Goal: Information Seeking & Learning: Understand process/instructions

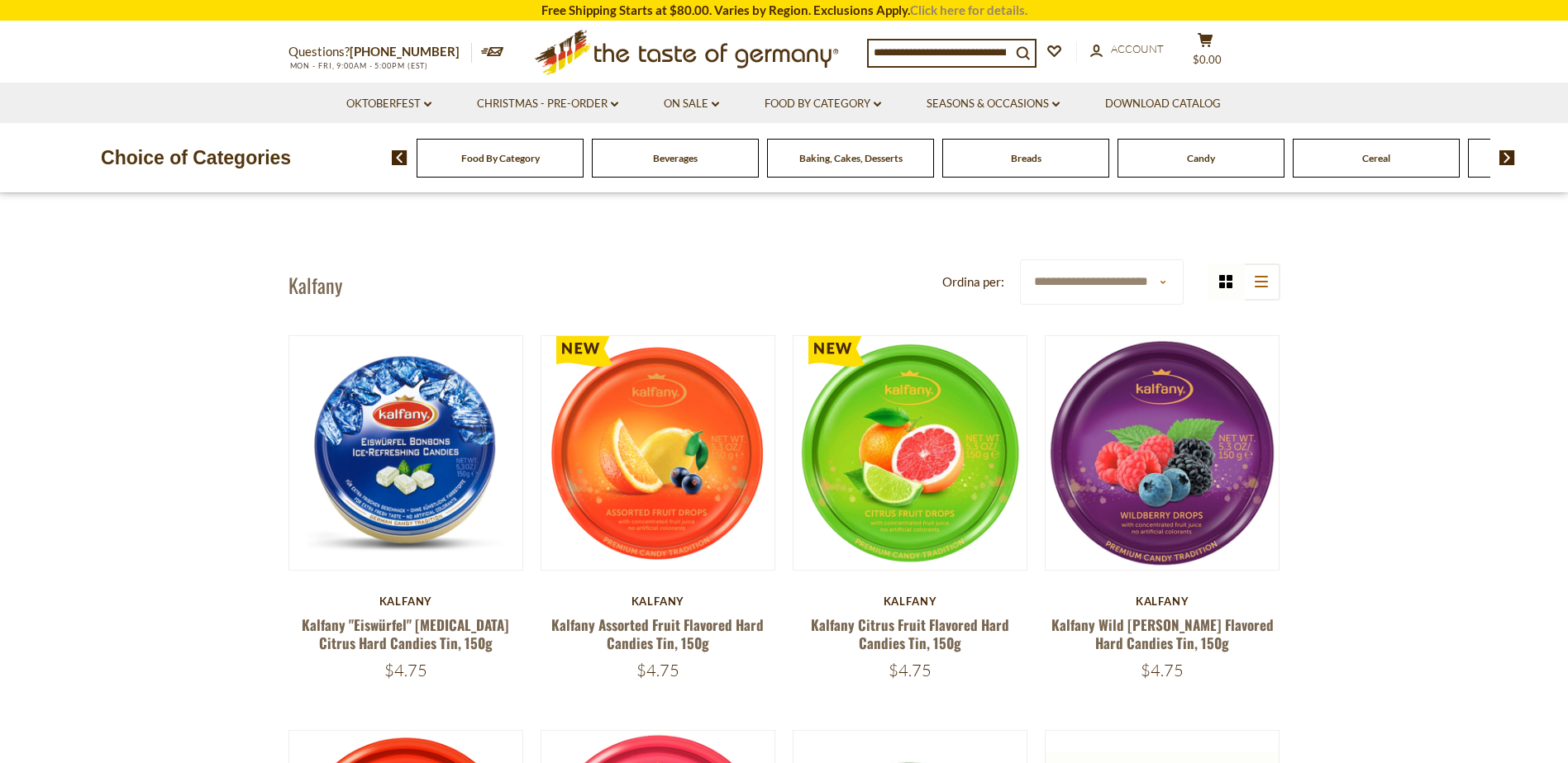
click at [981, 7] on link "Click here for details." at bounding box center [969, 10] width 118 height 15
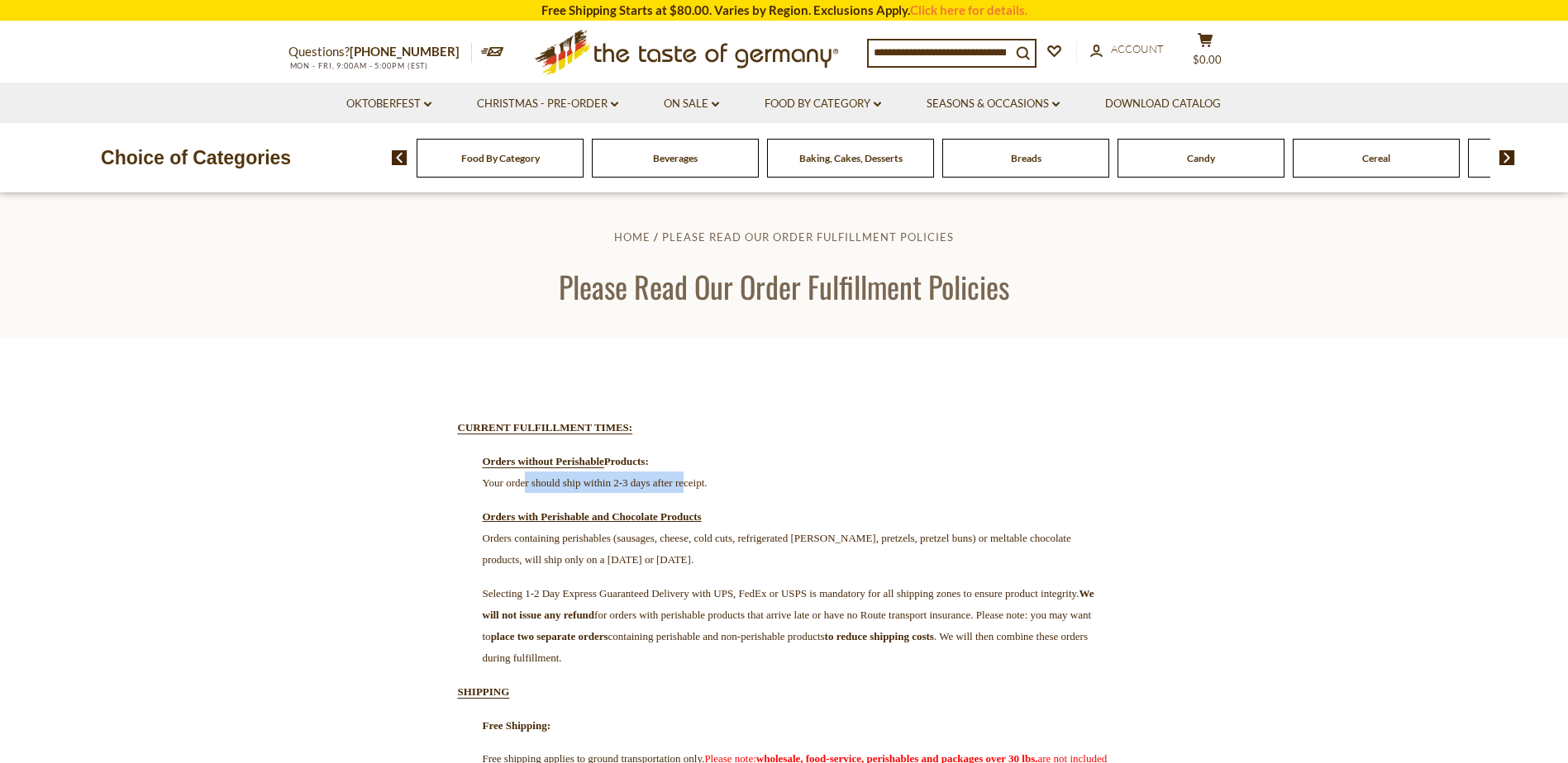
drag, startPoint x: 594, startPoint y: 488, endPoint x: 753, endPoint y: 487, distance: 159.0
click at [708, 487] on span "Your order should ship within 2-3 days after receipt." at bounding box center [595, 483] width 224 height 13
click at [631, 541] on span "Orders containing perishables (sausages, cheese, cold cuts, refrigerated herrin…" at bounding box center [776, 548] width 588 height 34
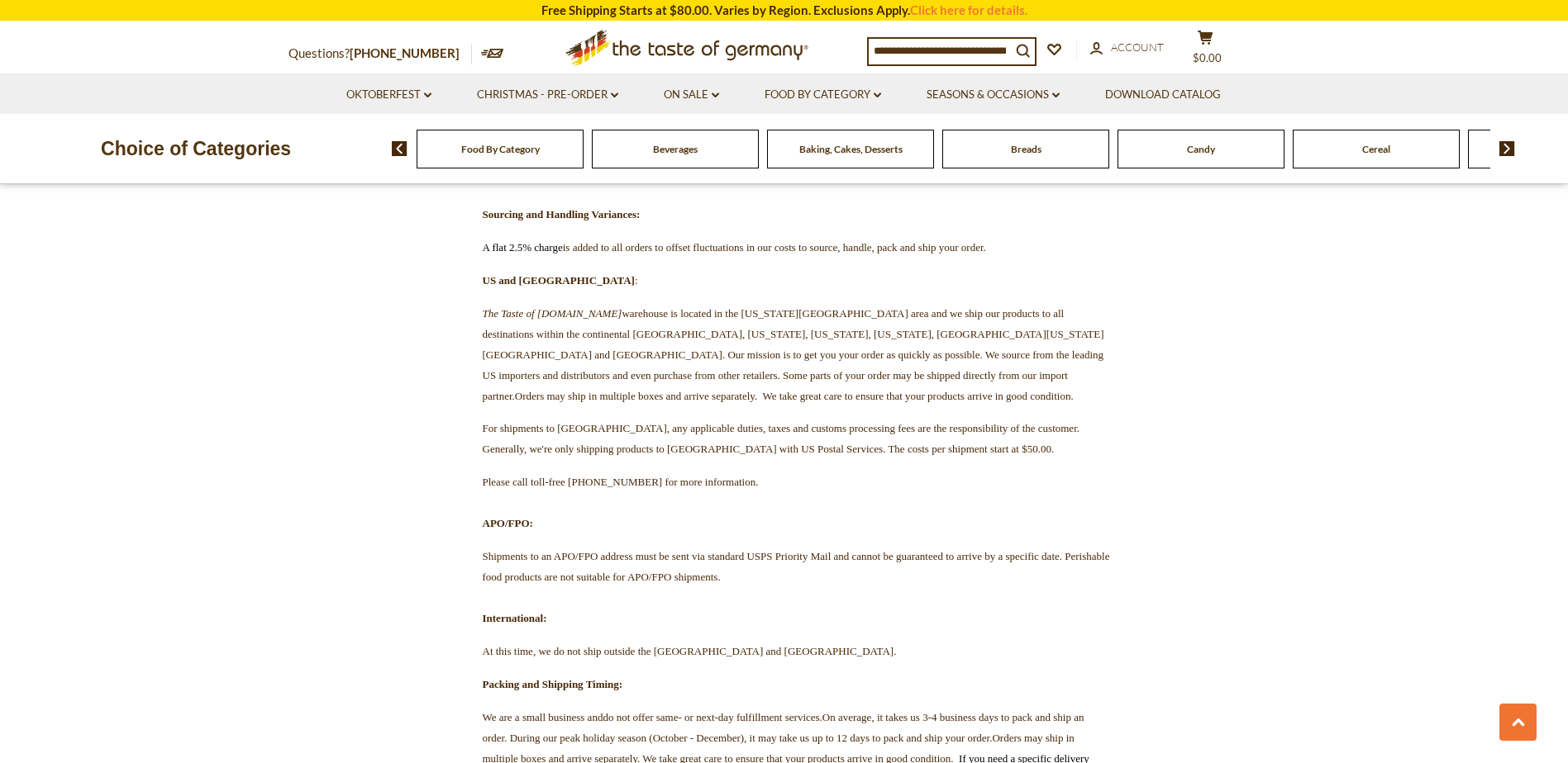
scroll to position [1322, 0]
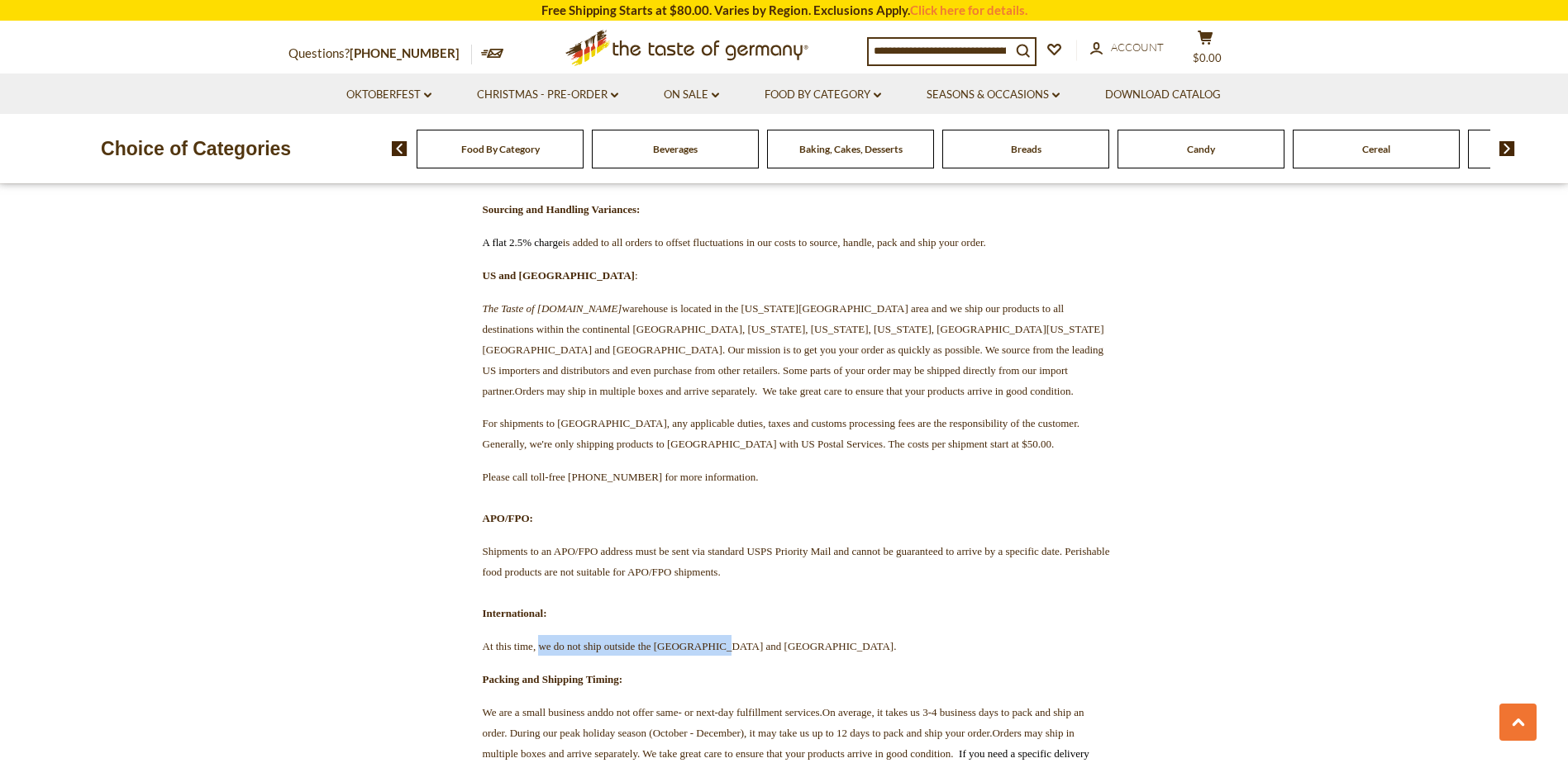
drag, startPoint x: 554, startPoint y: 485, endPoint x: 788, endPoint y: 485, distance: 234.0
click at [788, 640] on span "At this time, we do not ship outside the USA and Canada." at bounding box center [690, 646] width 414 height 13
